Goal: Information Seeking & Learning: Learn about a topic

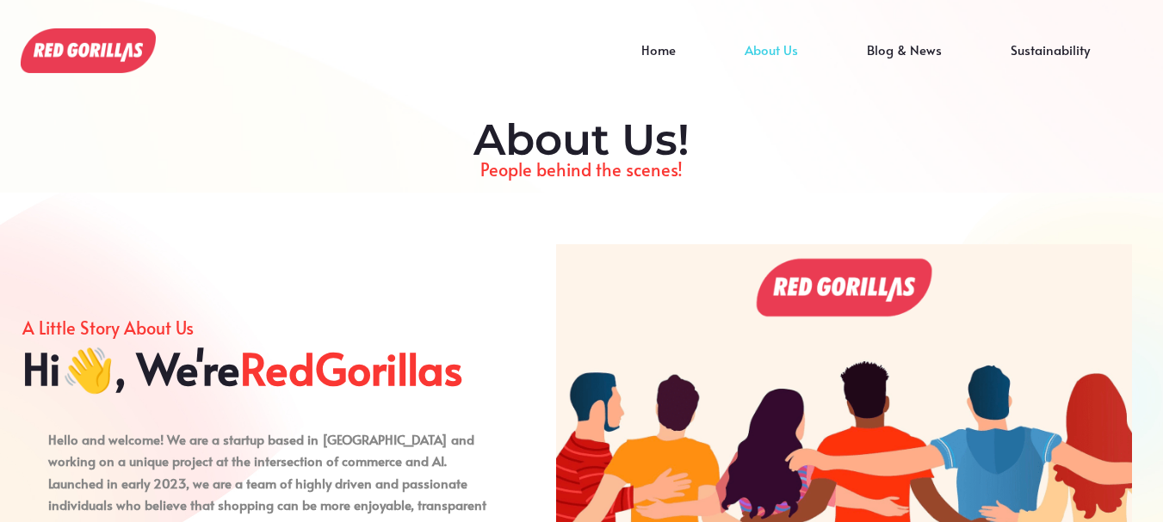
click at [150, 28] on div "Home About Us Blog & News Sustainability" at bounding box center [638, 50] width 990 height 67
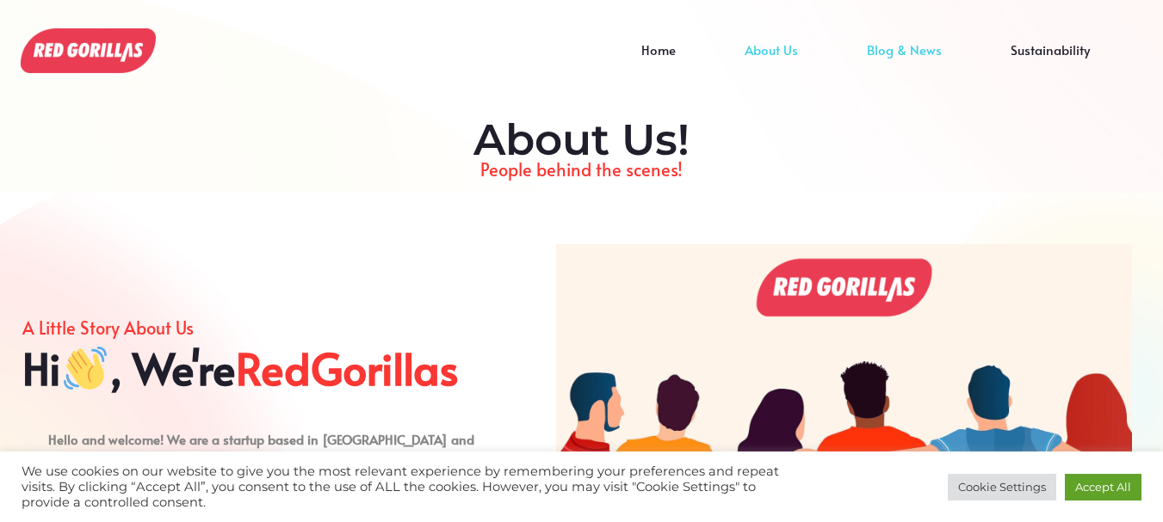
click at [907, 50] on link "Blog & News" at bounding box center [904, 63] width 144 height 26
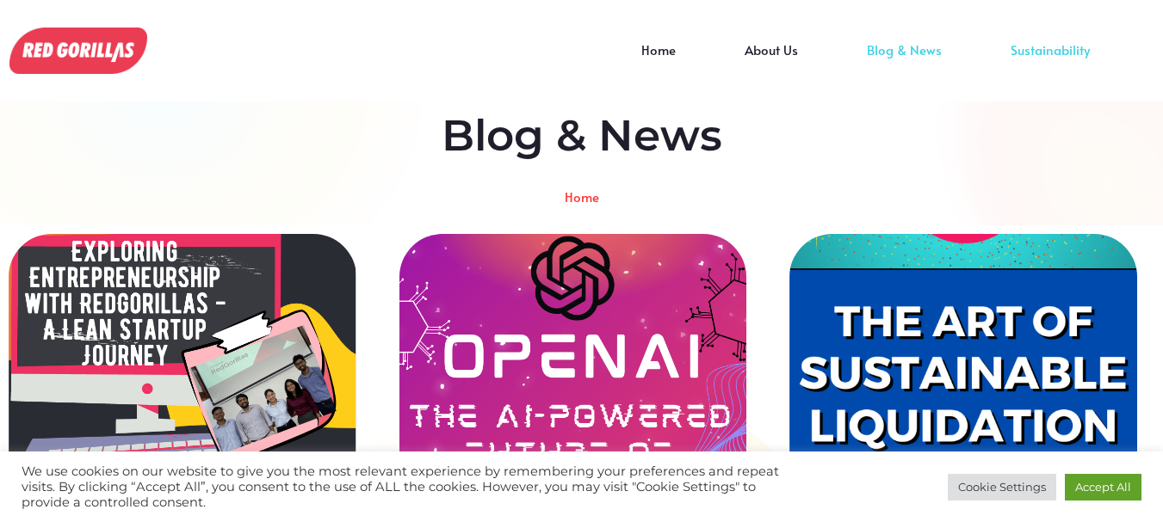
click at [1042, 50] on link "Sustainability" at bounding box center [1050, 63] width 148 height 26
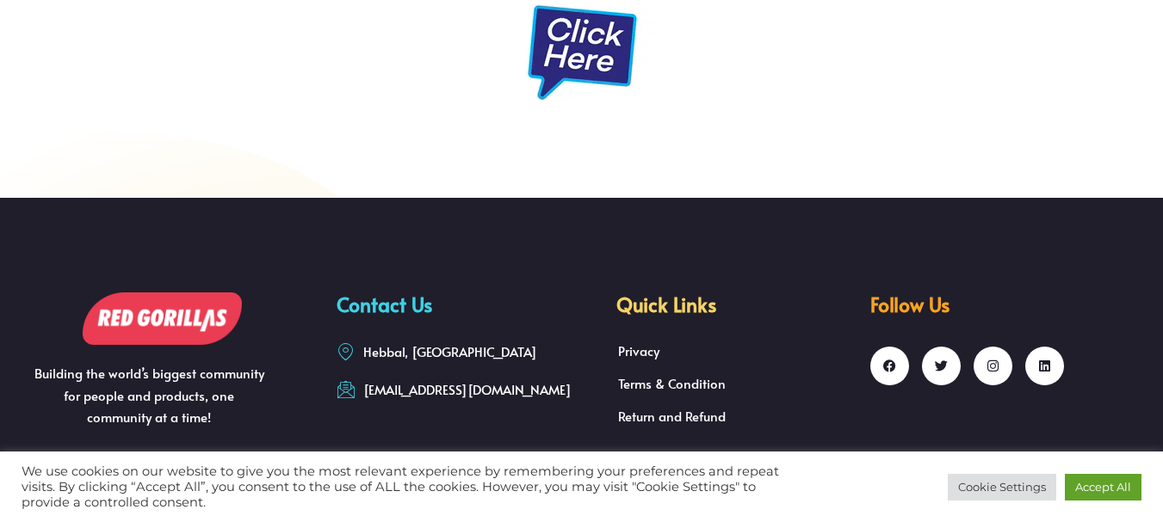
scroll to position [6849, 0]
